Goal: Navigation & Orientation: Find specific page/section

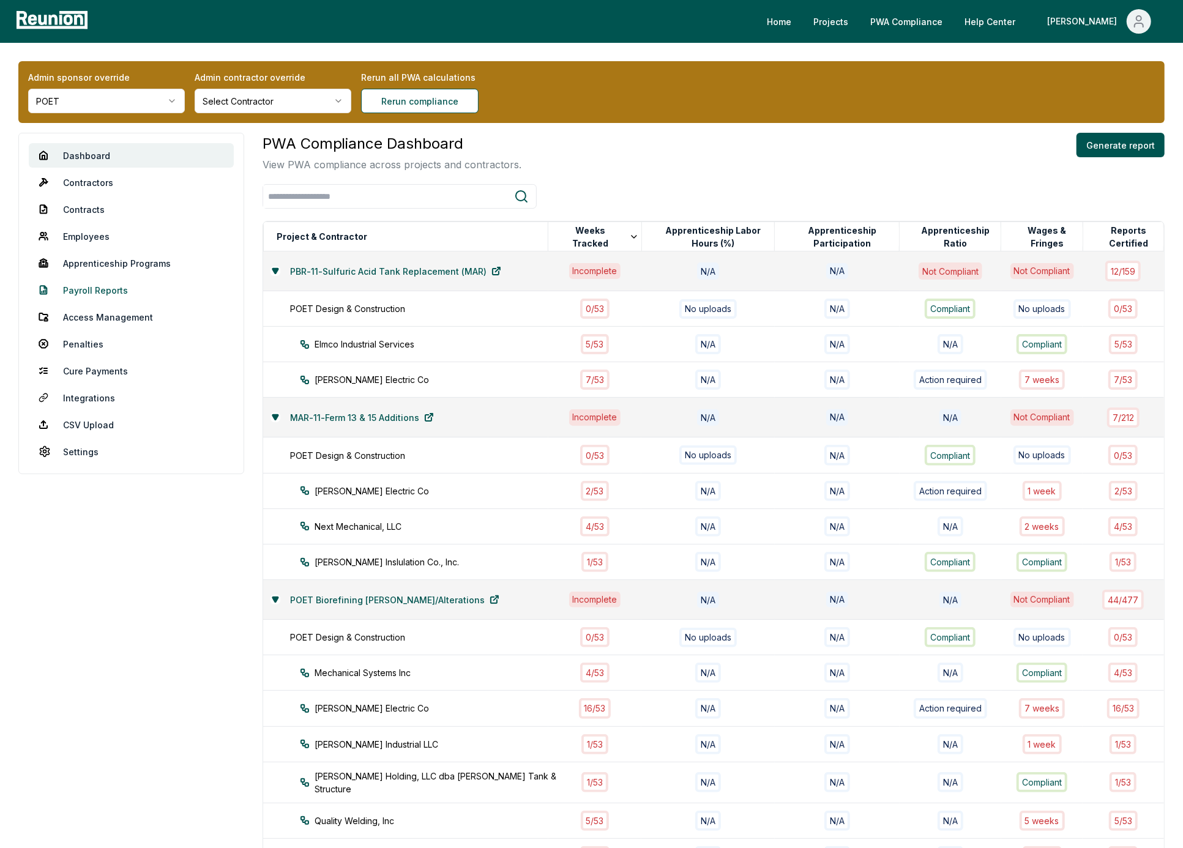
click at [97, 288] on link "Payroll Reports" at bounding box center [131, 290] width 205 height 24
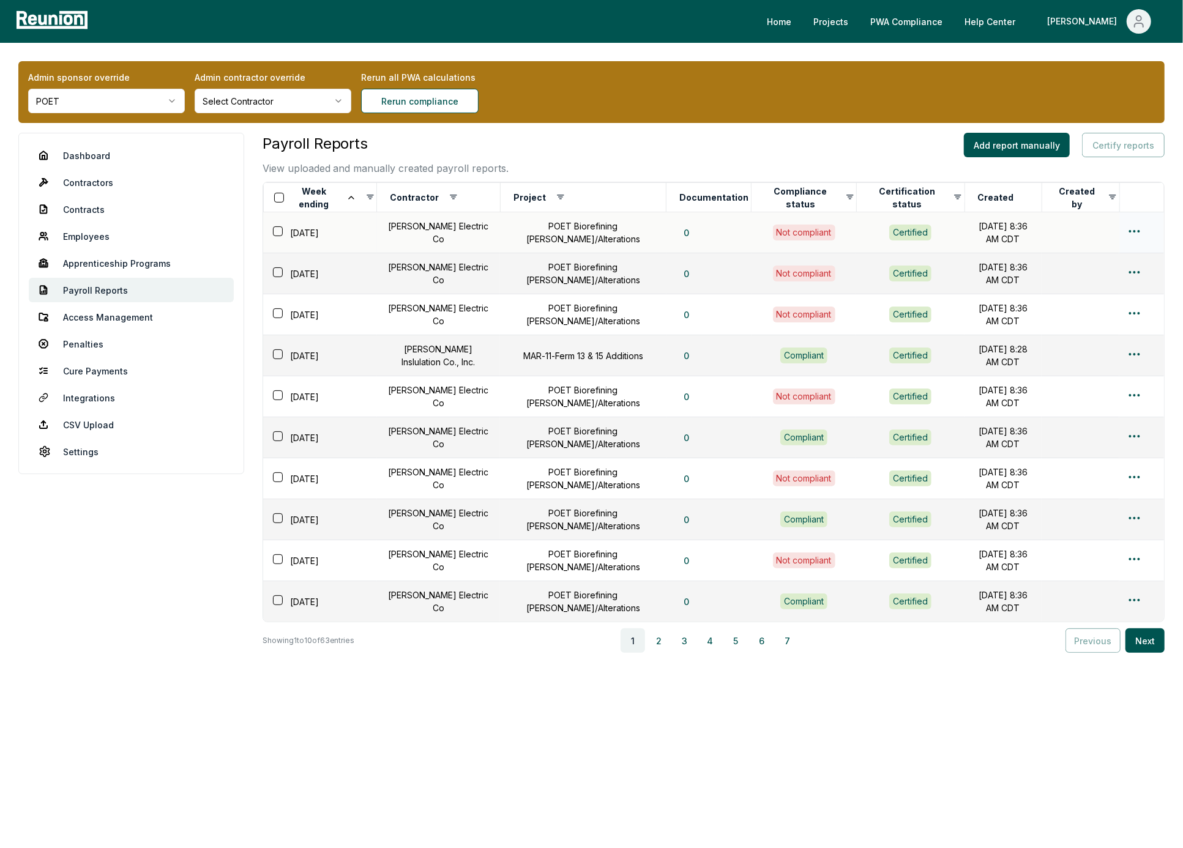
click at [1142, 234] on html "Please visit us on your desktop We're working on making our marketplace mobile-…" at bounding box center [591, 424] width 1183 height 848
click at [894, 238] on html "Please visit us on your desktop We're working on making our marketplace mobile-…" at bounding box center [591, 424] width 1183 height 848
click at [1132, 226] on html "Please visit us on your desktop We're working on making our marketplace mobile-…" at bounding box center [591, 424] width 1183 height 848
click at [1117, 277] on div "Edit" at bounding box center [1115, 279] width 116 height 20
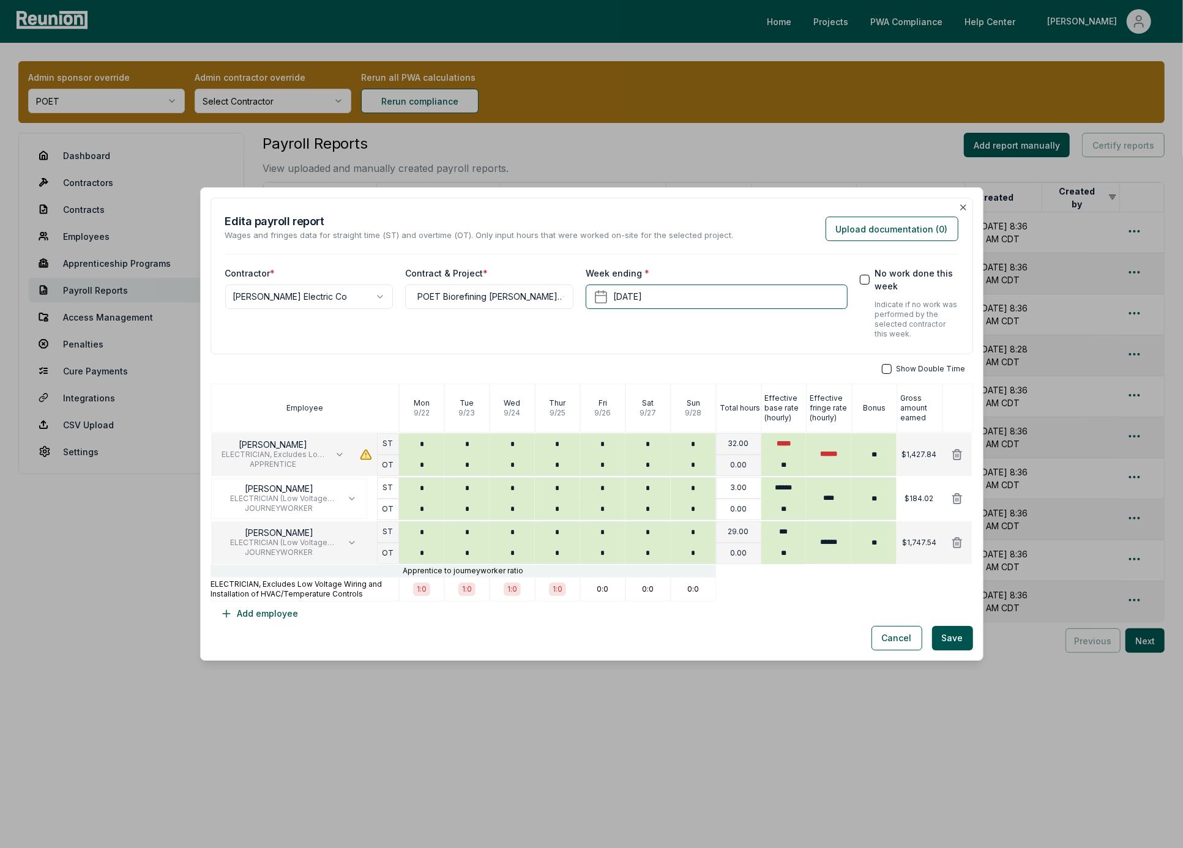
click at [796, 594] on div at bounding box center [844, 589] width 256 height 24
click at [901, 632] on button "Cancel" at bounding box center [897, 638] width 51 height 24
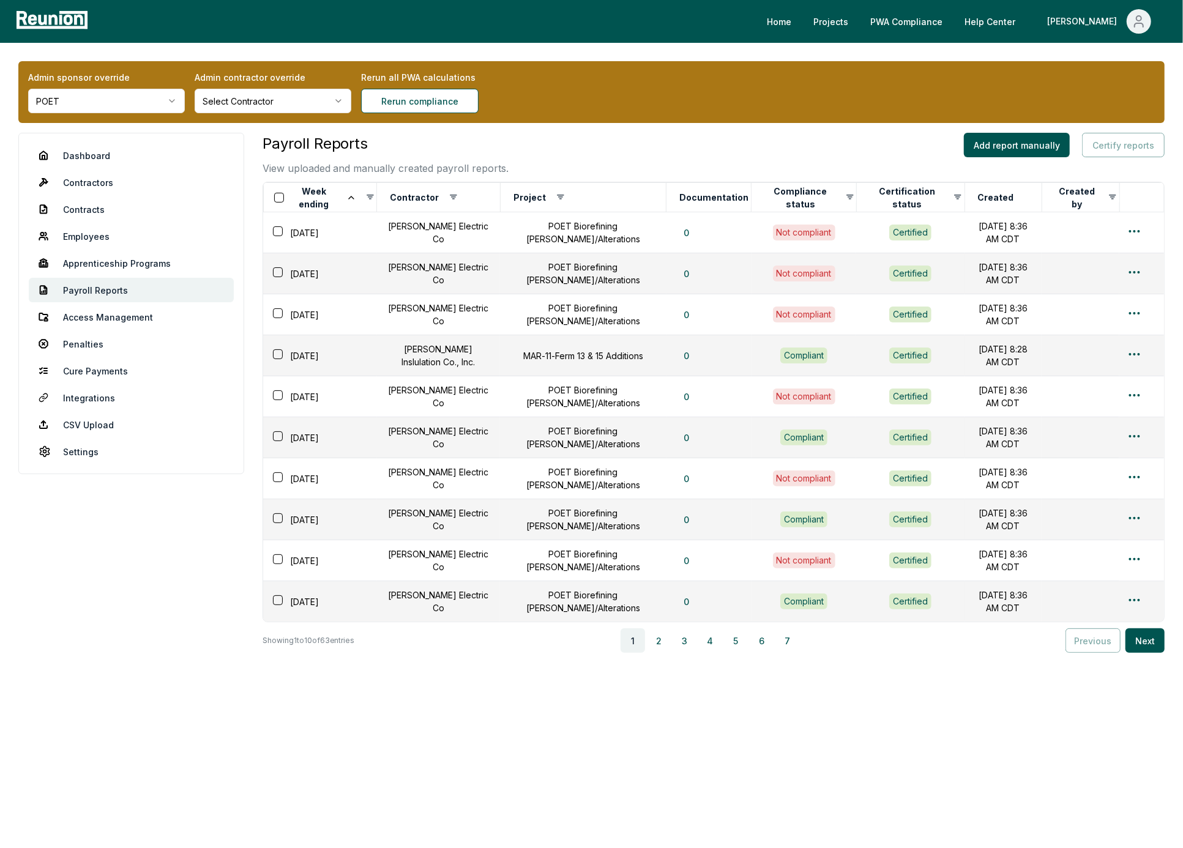
click at [911, 137] on div "Payroll Reports View uploaded and manually created payroll reports. Add report …" at bounding box center [714, 154] width 902 height 43
click at [93, 155] on link "Dashboard" at bounding box center [131, 155] width 205 height 24
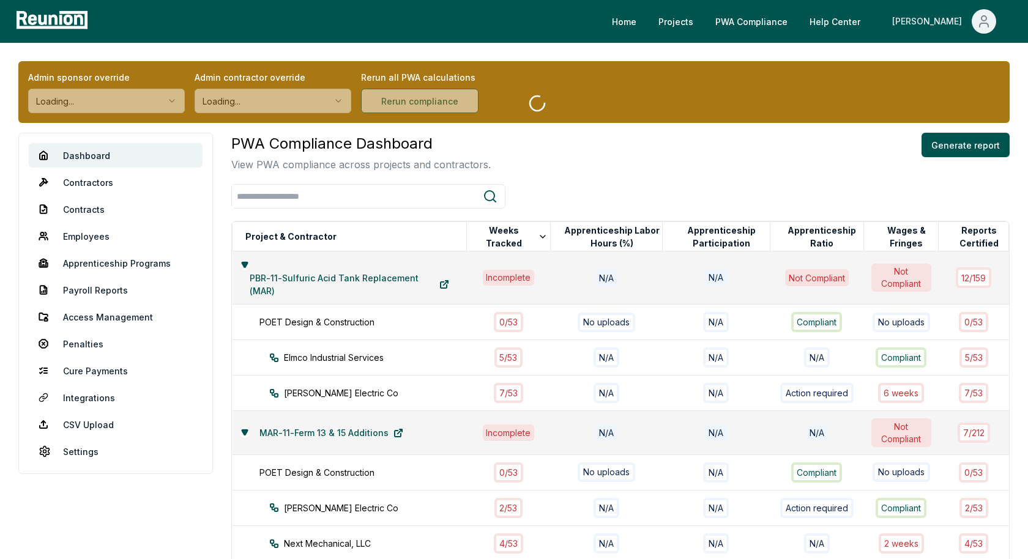
click at [983, 18] on icon "Main" at bounding box center [984, 21] width 15 height 15
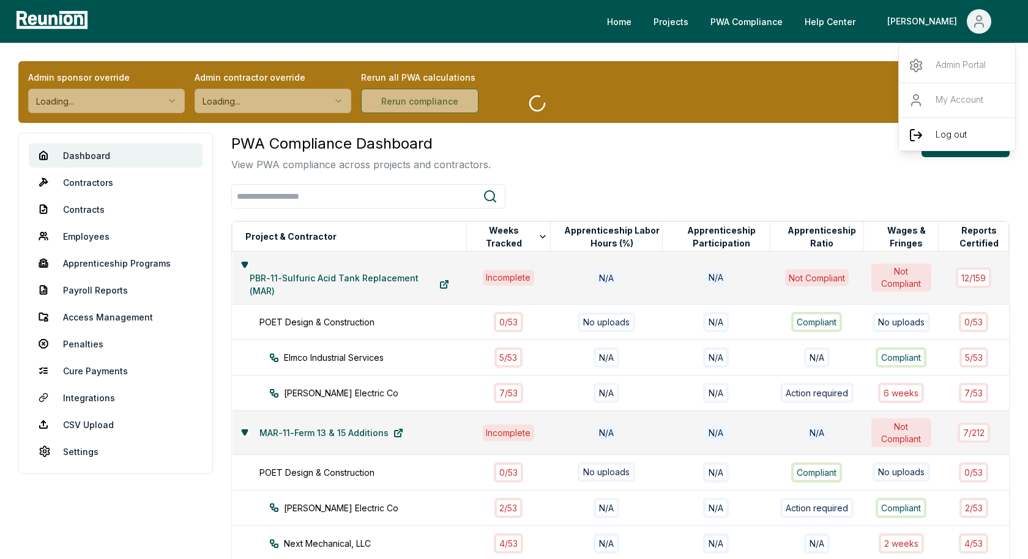
click at [947, 133] on p "Log out" at bounding box center [951, 135] width 31 height 15
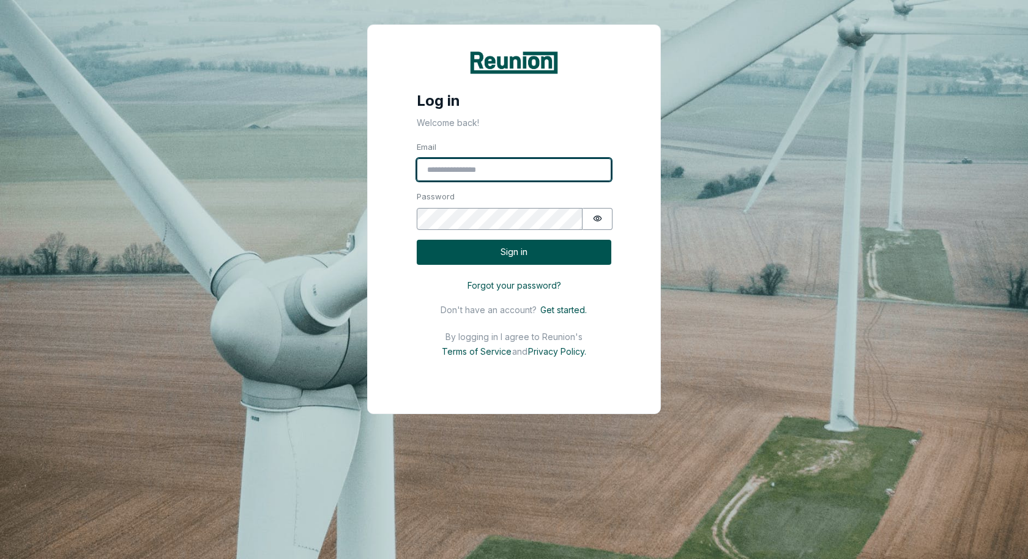
click at [517, 168] on input "Email" at bounding box center [514, 170] width 195 height 23
type input "**********"
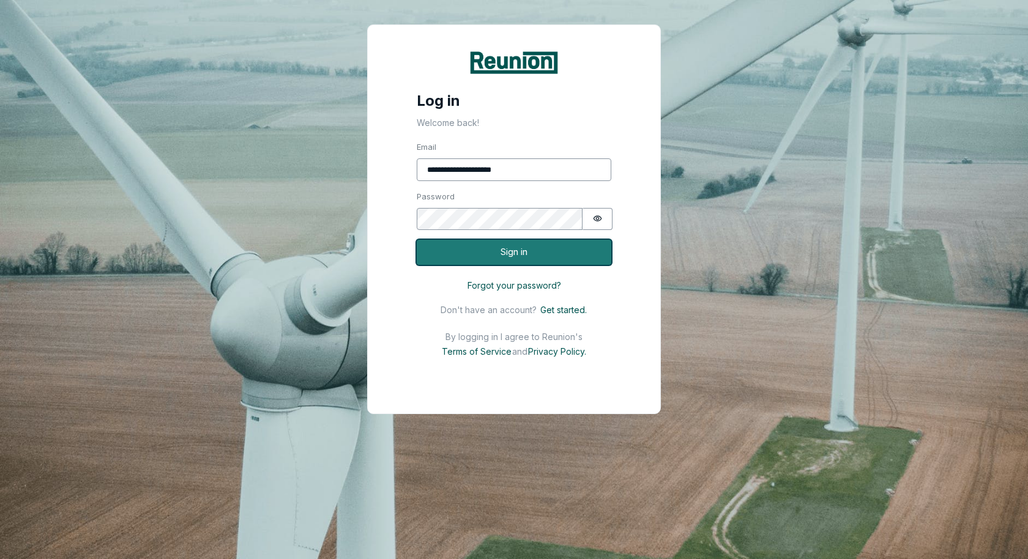
click at [543, 250] on button "Sign in" at bounding box center [514, 252] width 195 height 25
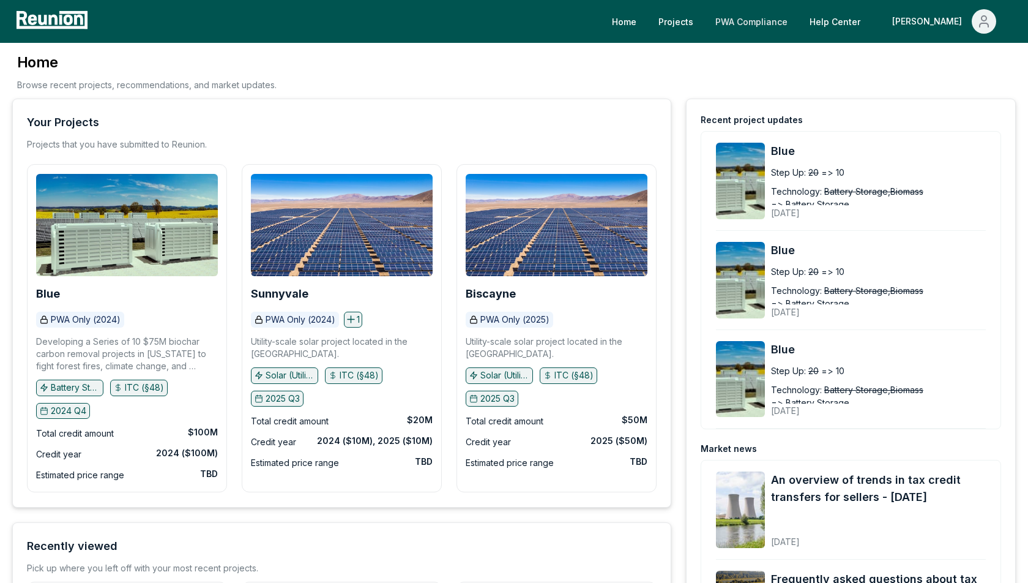
click at [798, 24] on link "PWA Compliance" at bounding box center [752, 21] width 92 height 24
